Goal: Information Seeking & Learning: Learn about a topic

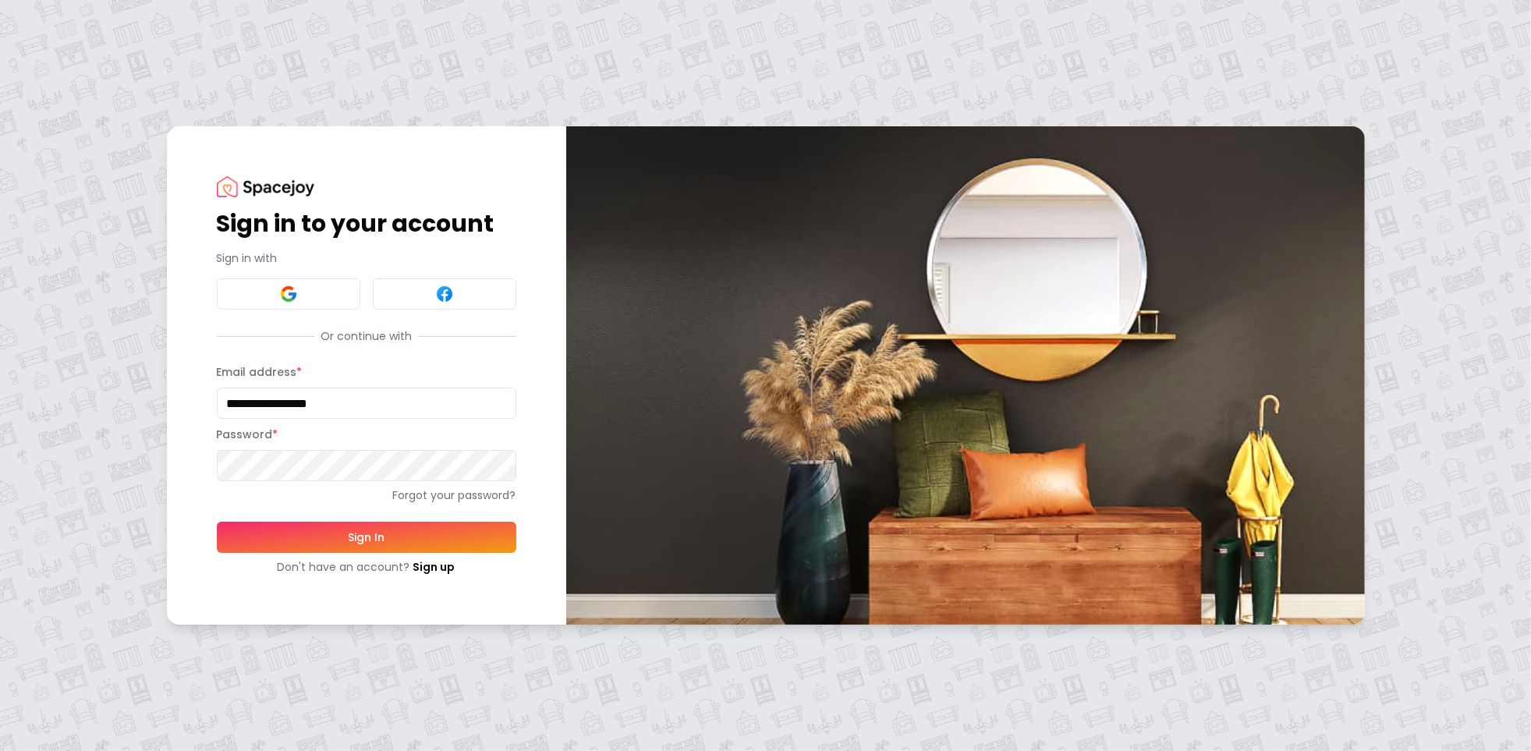
click at [356, 540] on button "Sign In" at bounding box center [366, 537] width 299 height 31
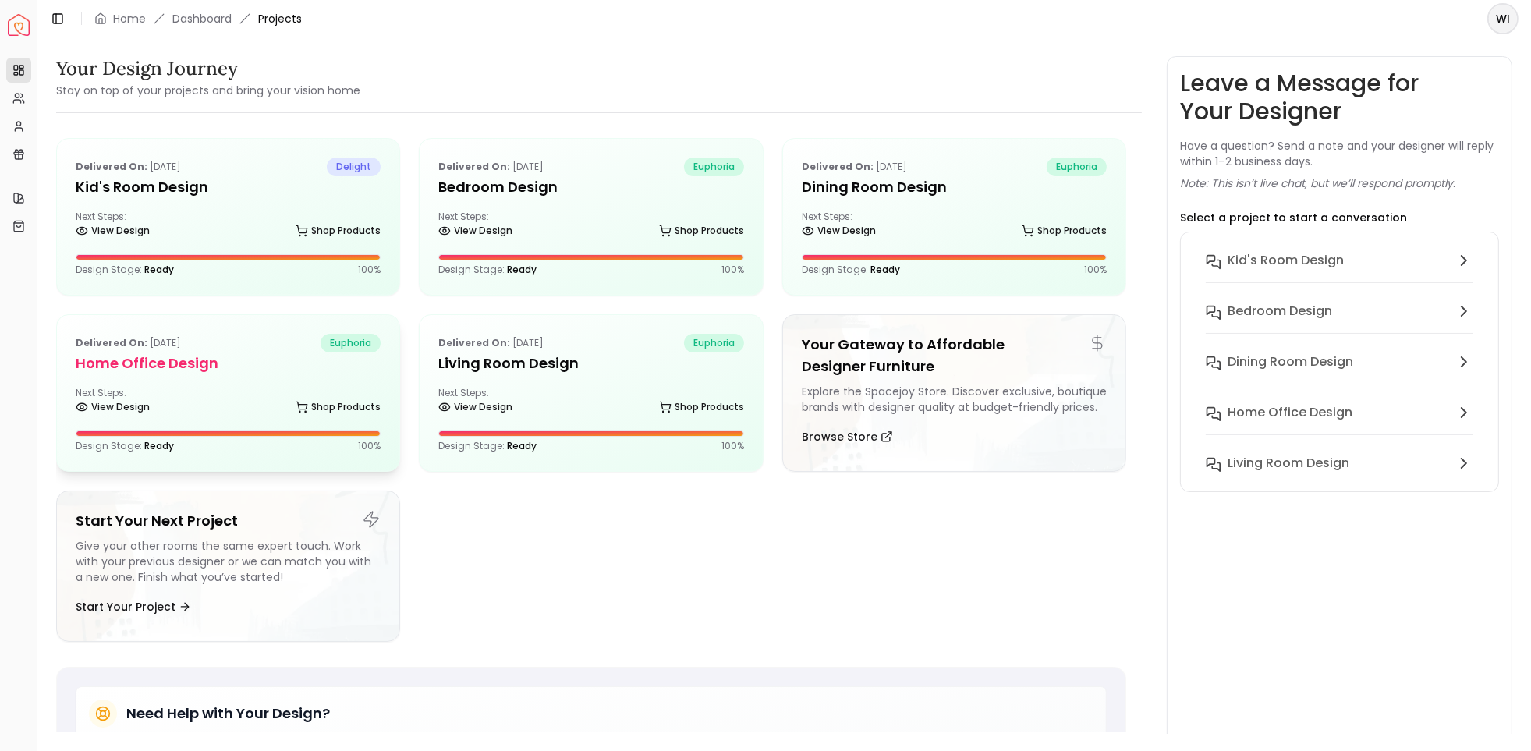
click at [262, 338] on div "Delivered on: Oct 28, 2020 euphoria" at bounding box center [228, 343] width 305 height 19
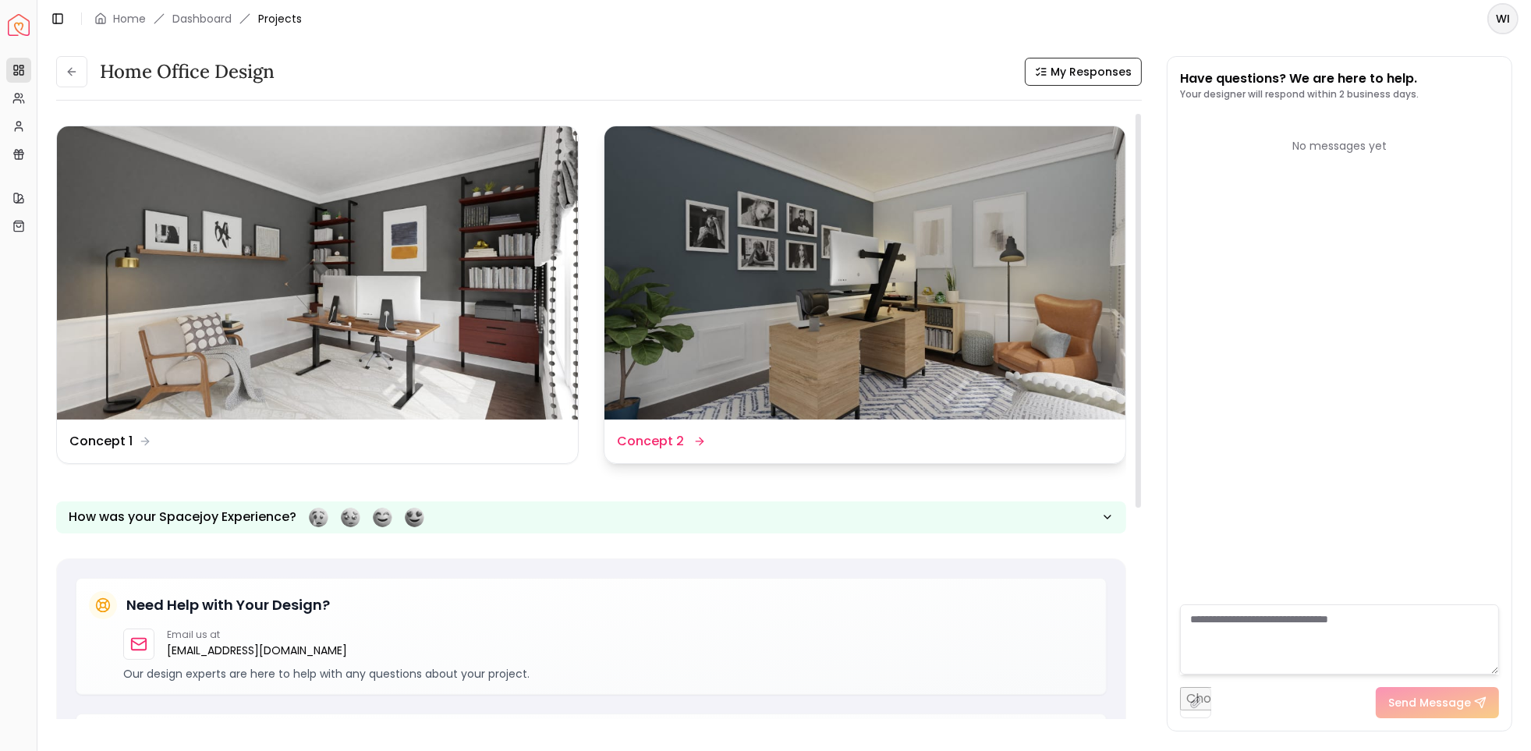
click at [929, 312] on img at bounding box center [864, 272] width 521 height 293
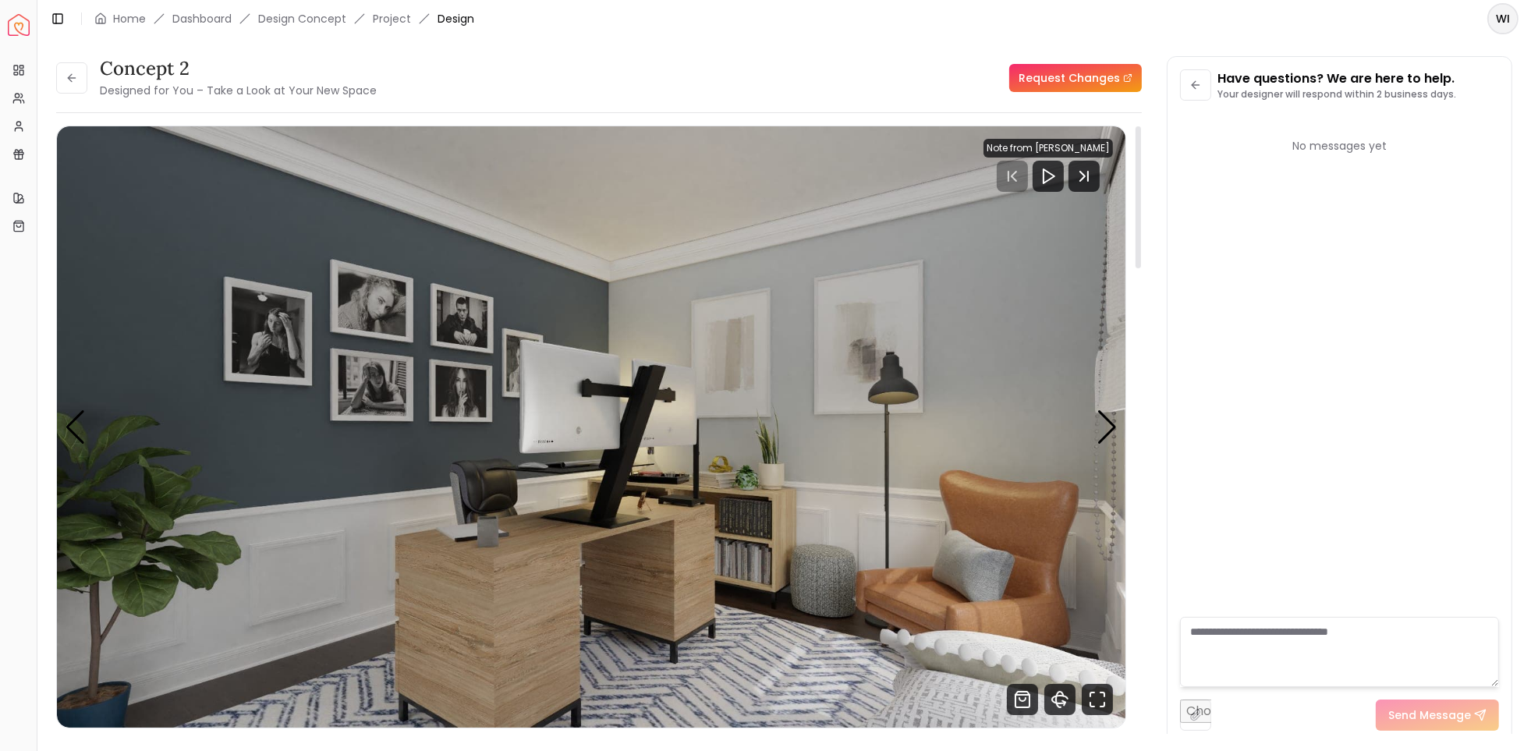
click at [1037, 147] on div "Note from Nathan Scheuer" at bounding box center [1047, 148] width 129 height 19
click at [1043, 182] on polygon "Play" at bounding box center [1048, 176] width 11 height 14
click at [1098, 415] on div "Next slide" at bounding box center [1106, 427] width 21 height 34
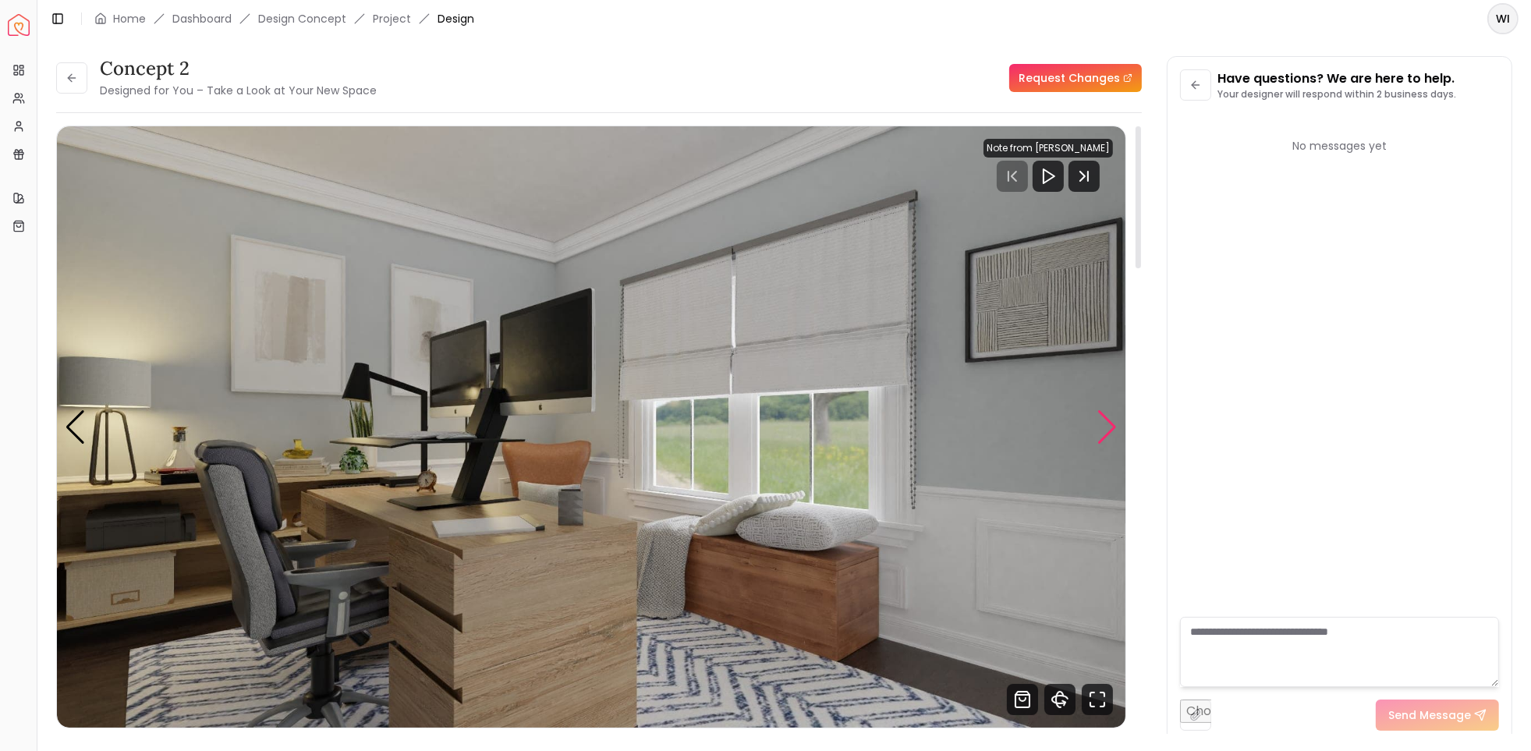
click at [1098, 415] on div "Next slide" at bounding box center [1106, 427] width 21 height 34
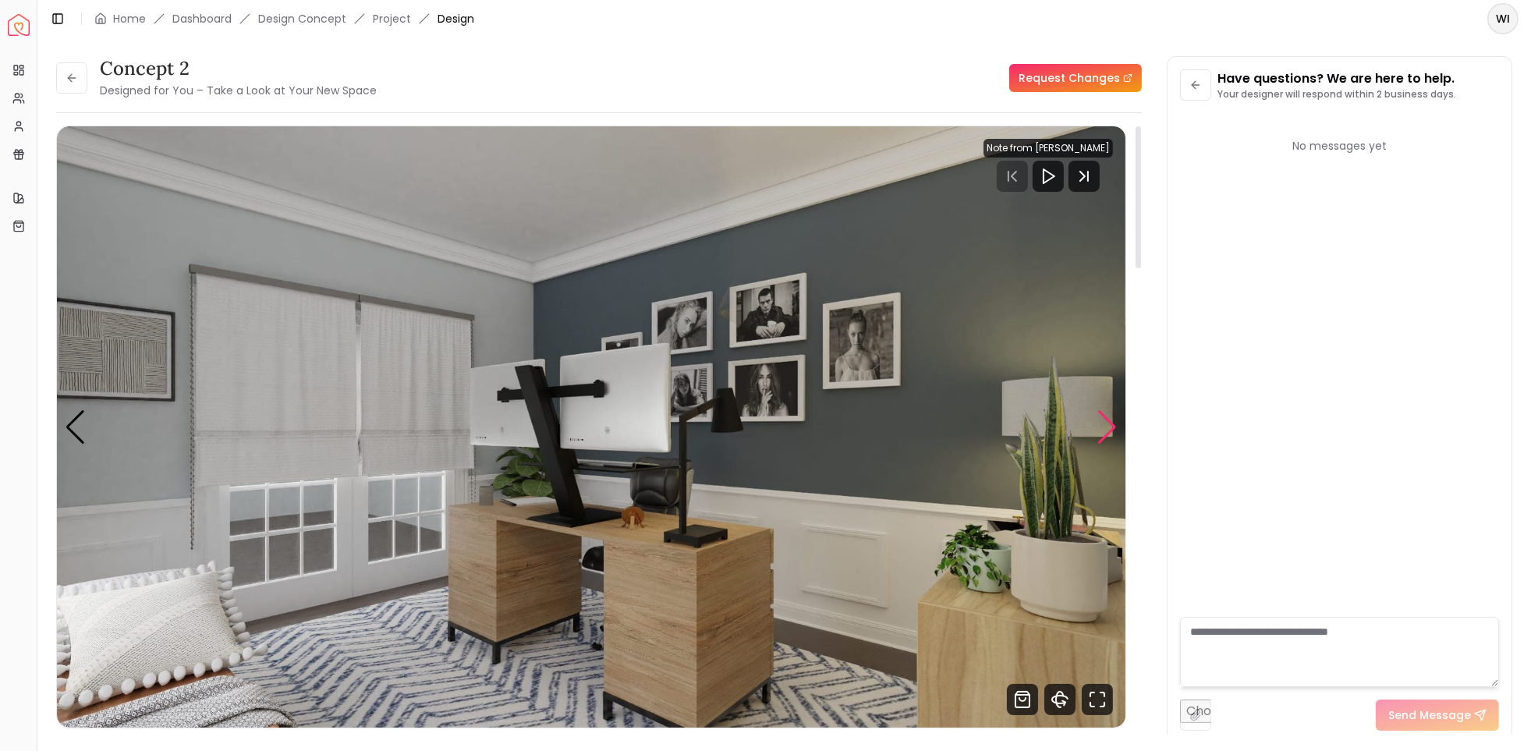
click at [1098, 415] on div "Next slide" at bounding box center [1106, 427] width 21 height 34
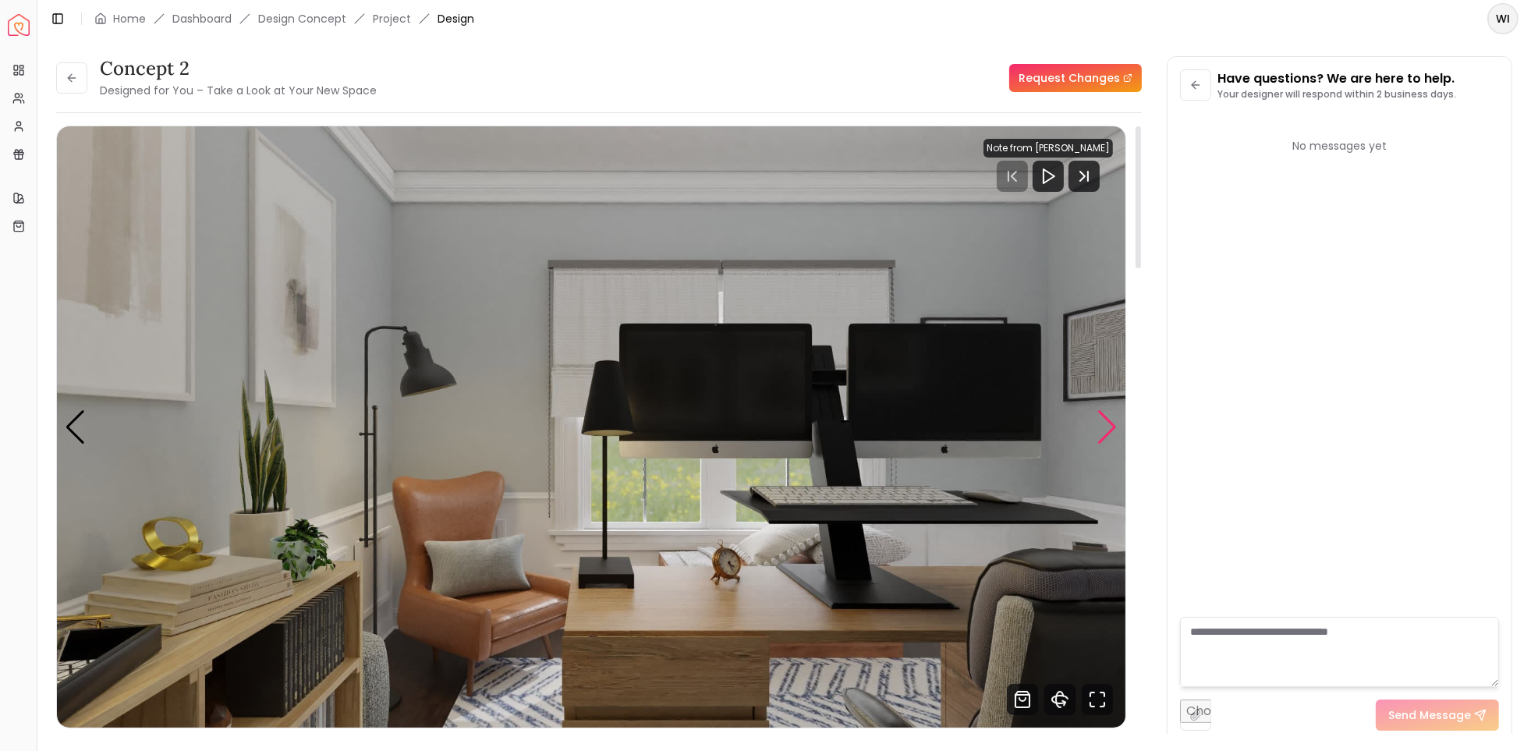
click at [1098, 415] on div "Next slide" at bounding box center [1106, 427] width 21 height 34
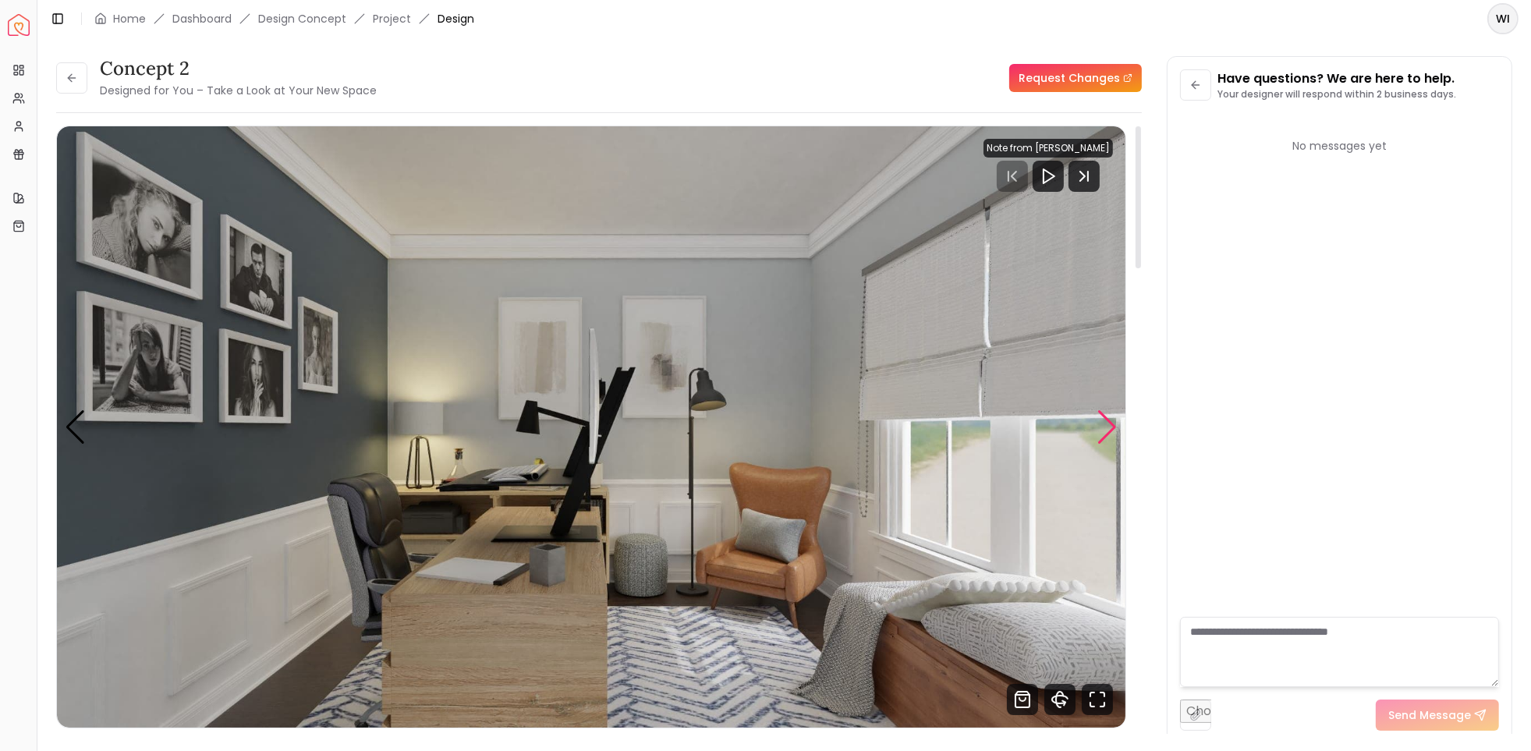
click at [1098, 415] on div "Next slide" at bounding box center [1106, 427] width 21 height 34
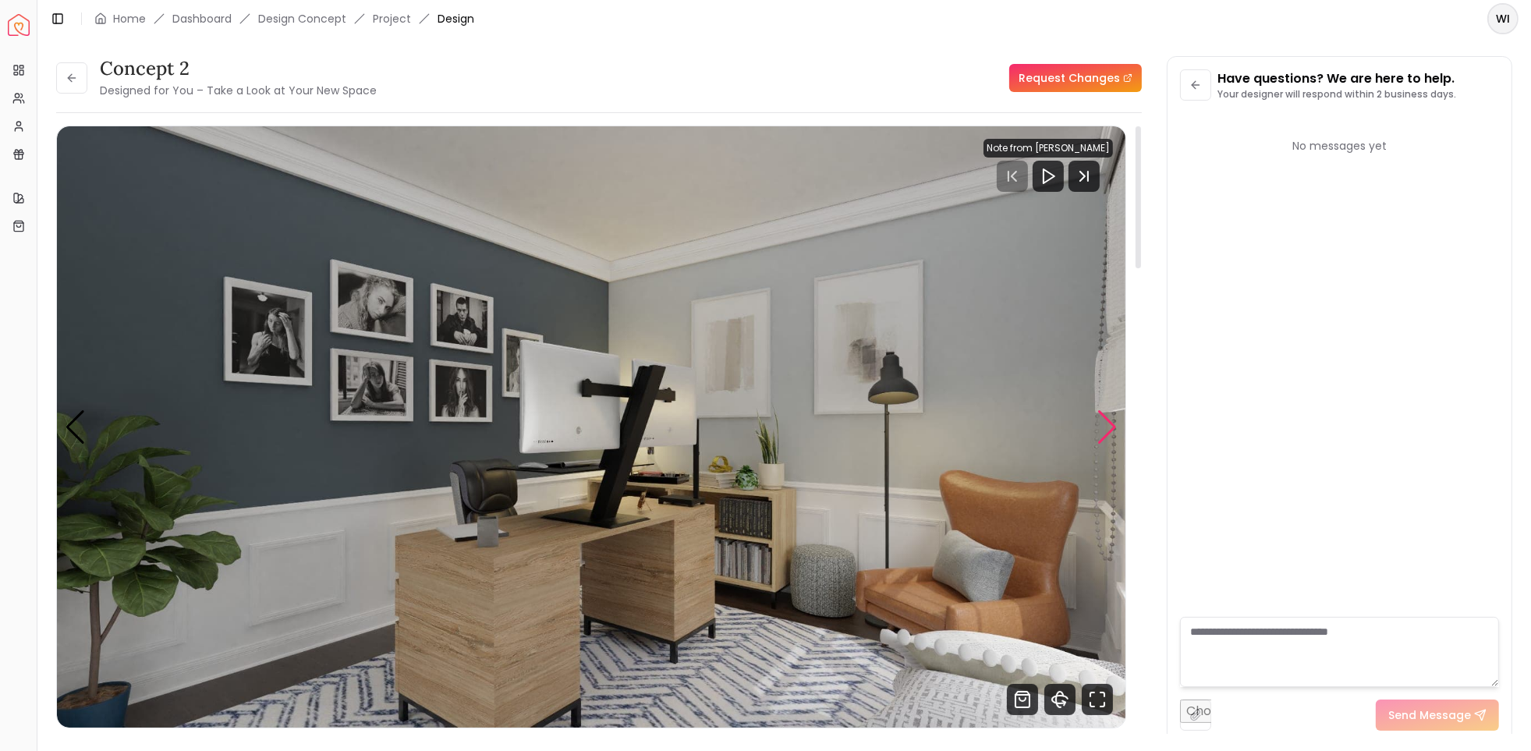
click at [1098, 415] on div "Next slide" at bounding box center [1106, 427] width 21 height 34
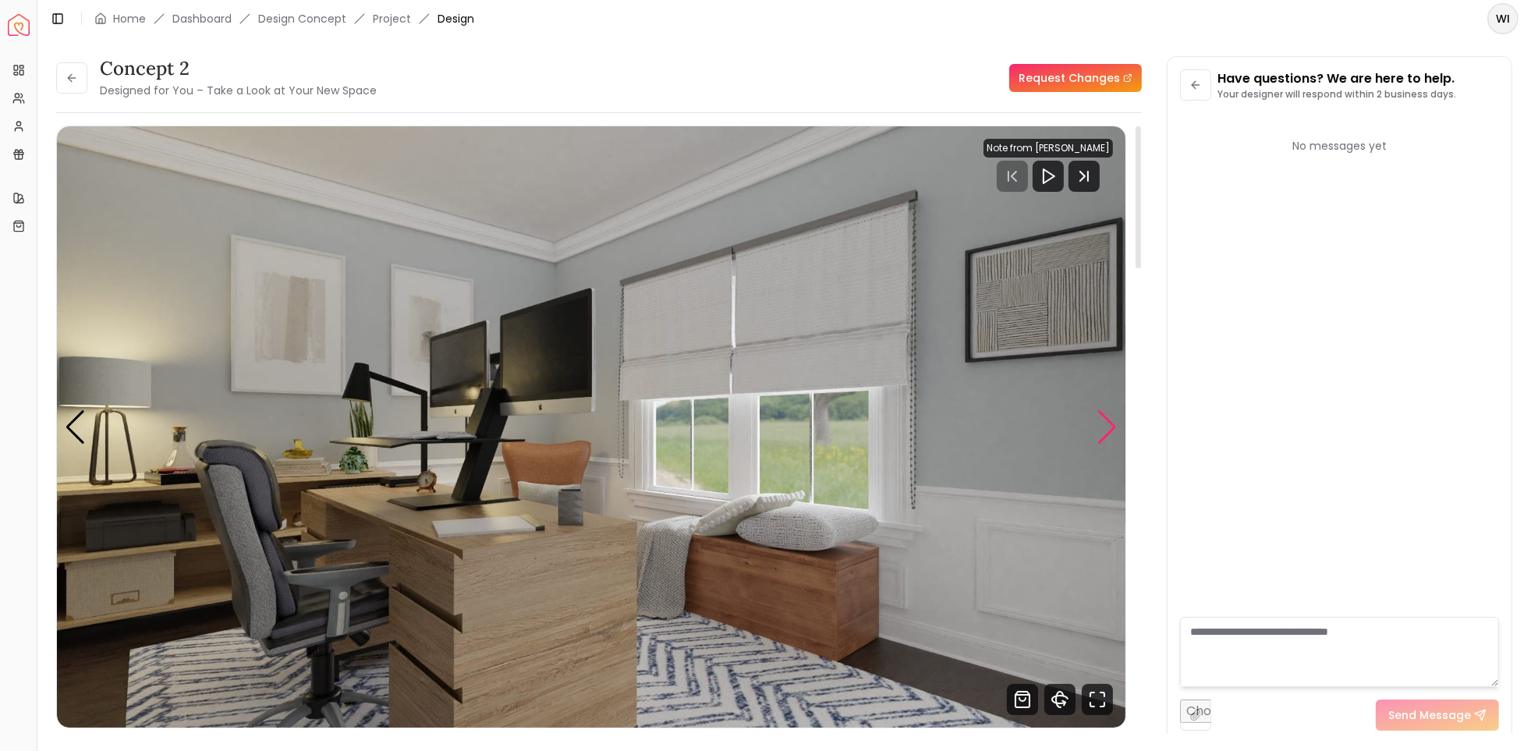
click at [1098, 415] on div "Next slide" at bounding box center [1106, 427] width 21 height 34
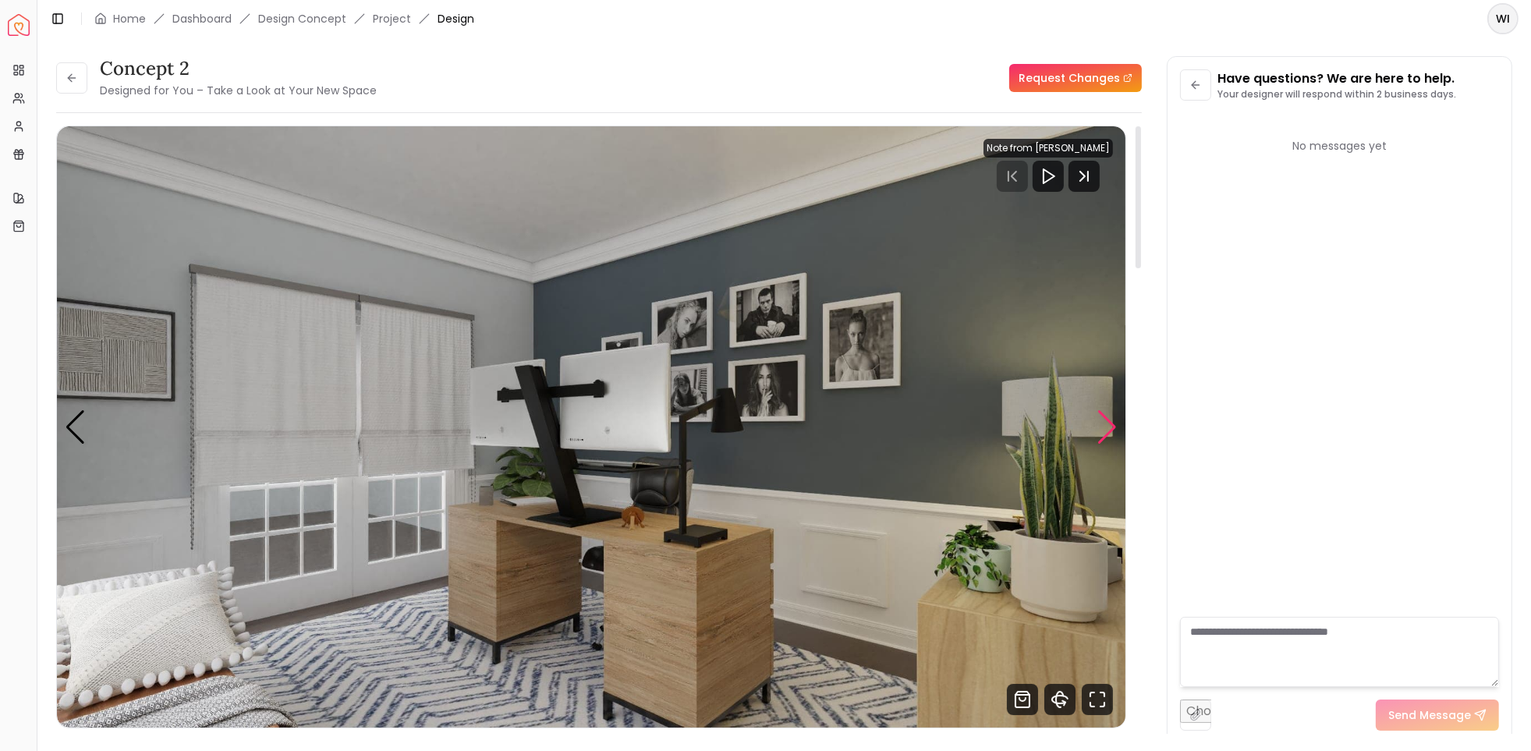
click at [1098, 415] on div "Next slide" at bounding box center [1106, 427] width 21 height 34
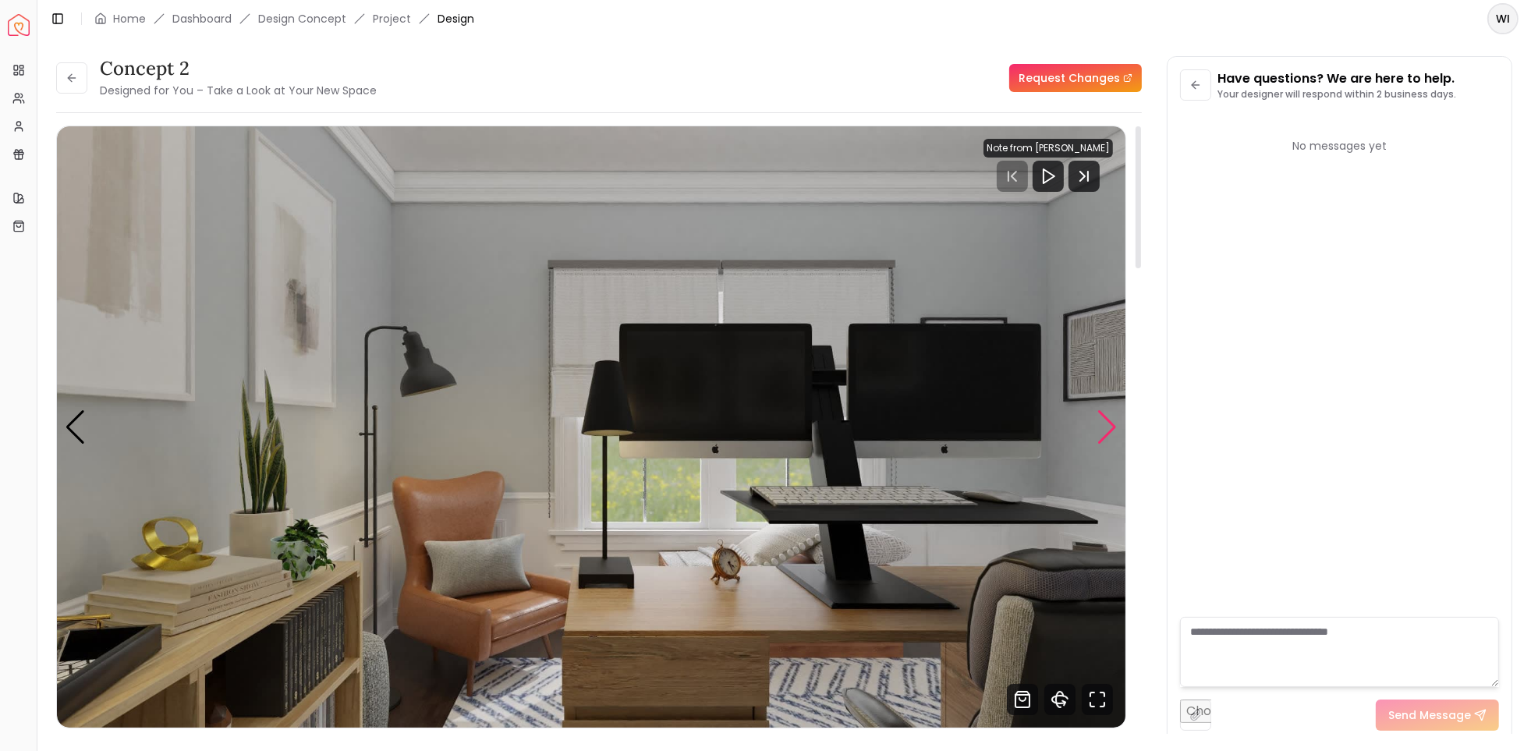
click at [1098, 415] on div "Next slide" at bounding box center [1106, 427] width 21 height 34
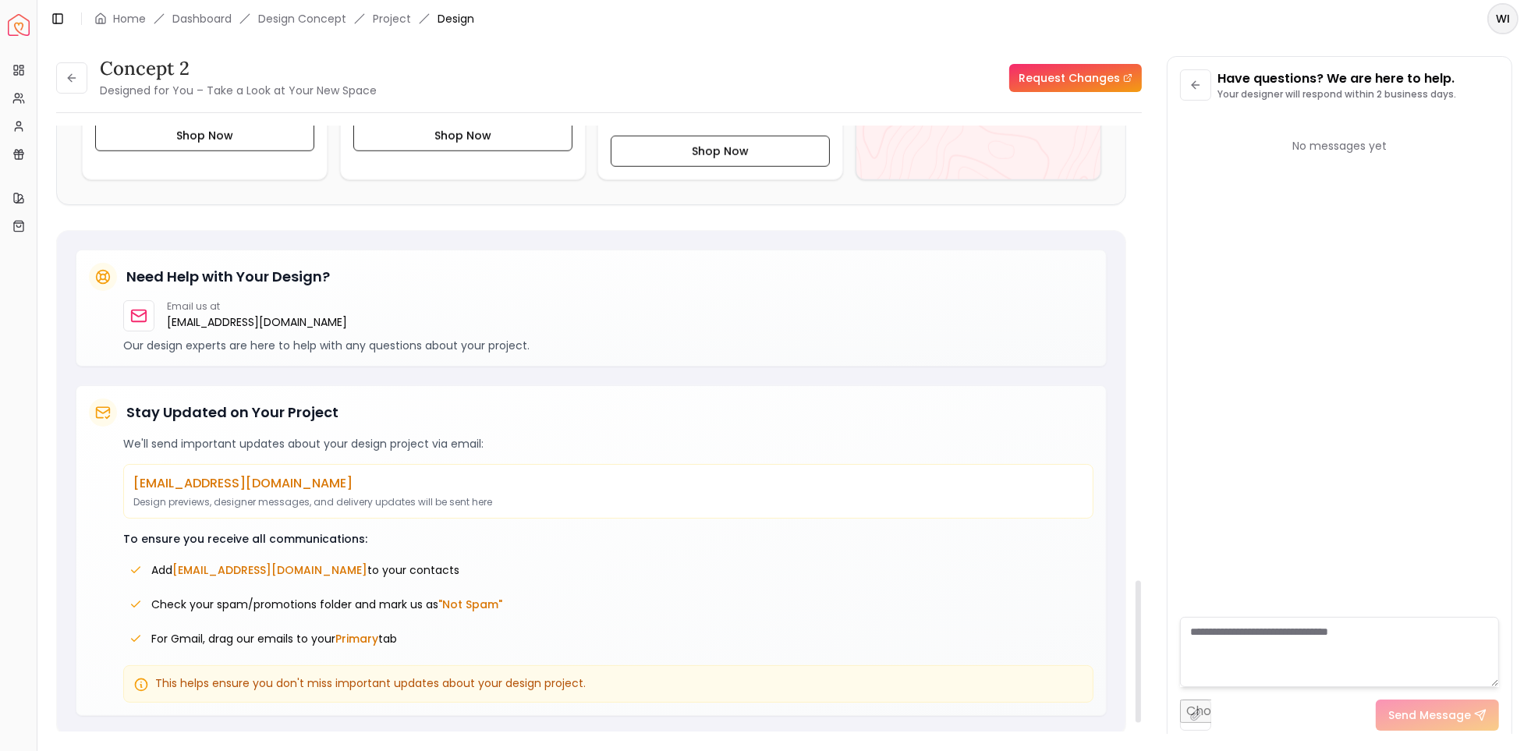
scroll to position [1714, 0]
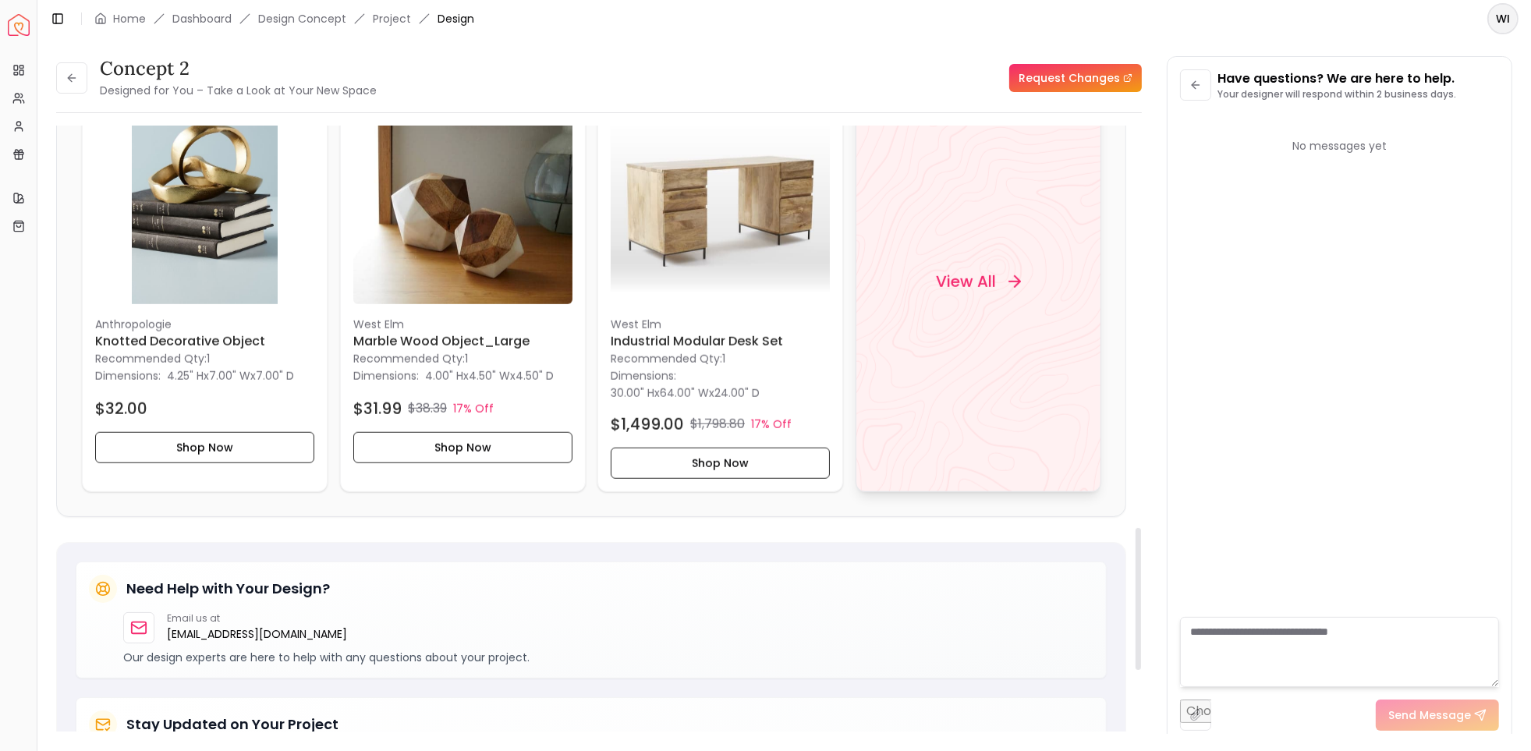
click at [968, 287] on h4 "View All" at bounding box center [965, 282] width 60 height 22
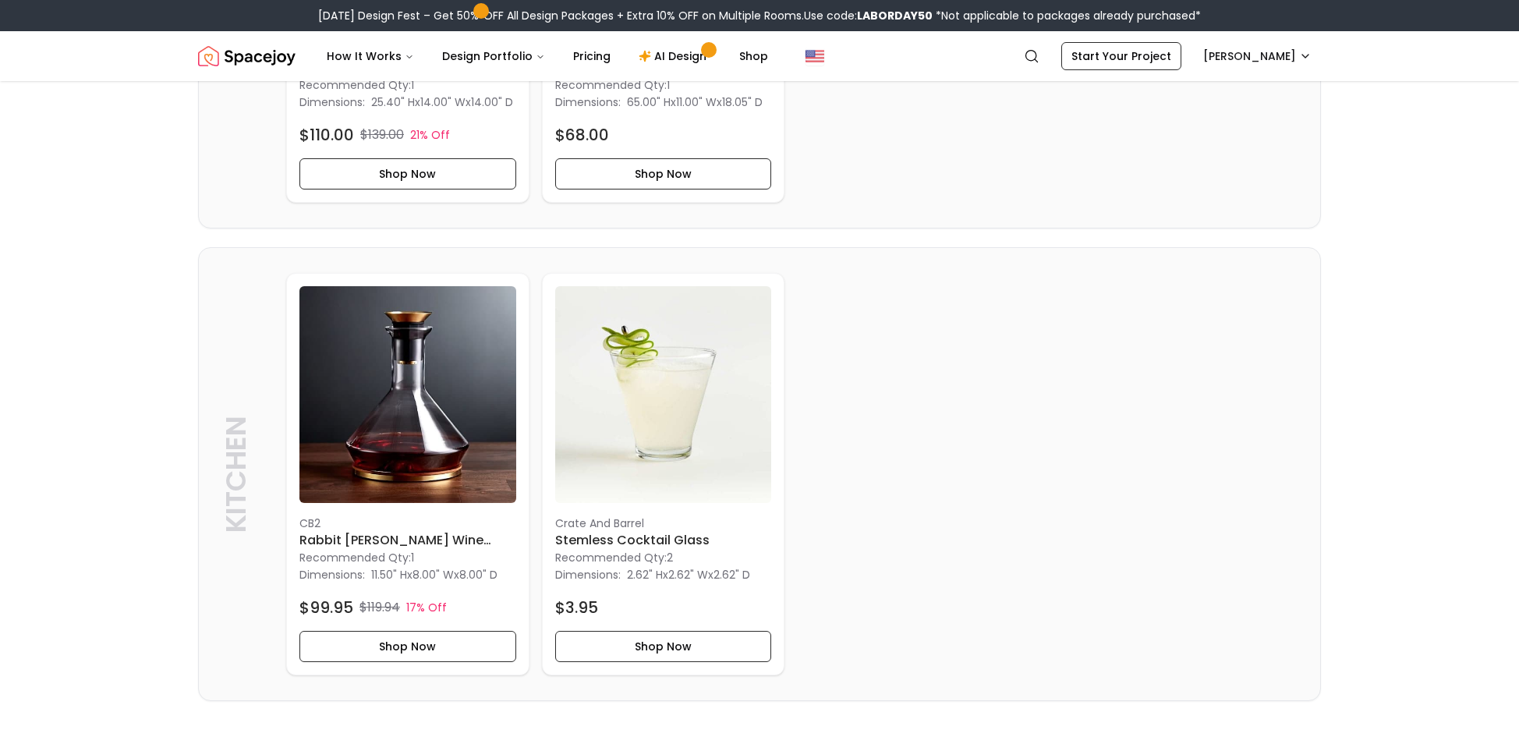
scroll to position [4756, 0]
